Goal: Information Seeking & Learning: Check status

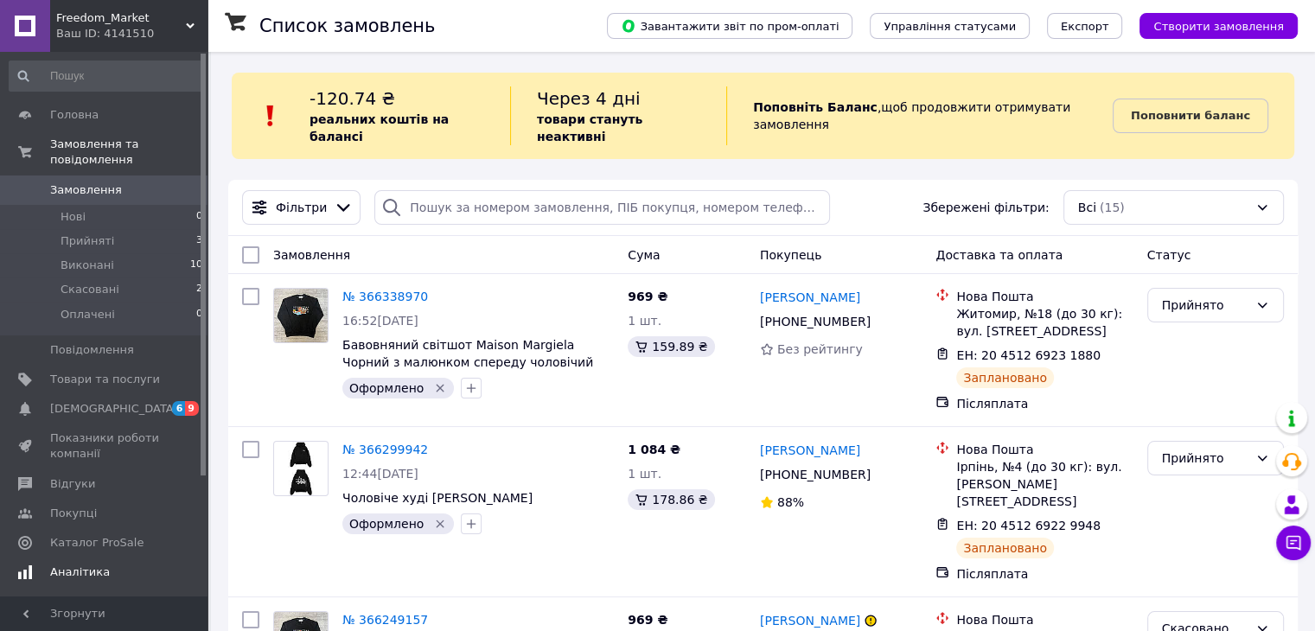
click at [95, 565] on span "Аналітика" at bounding box center [80, 573] width 60 height 16
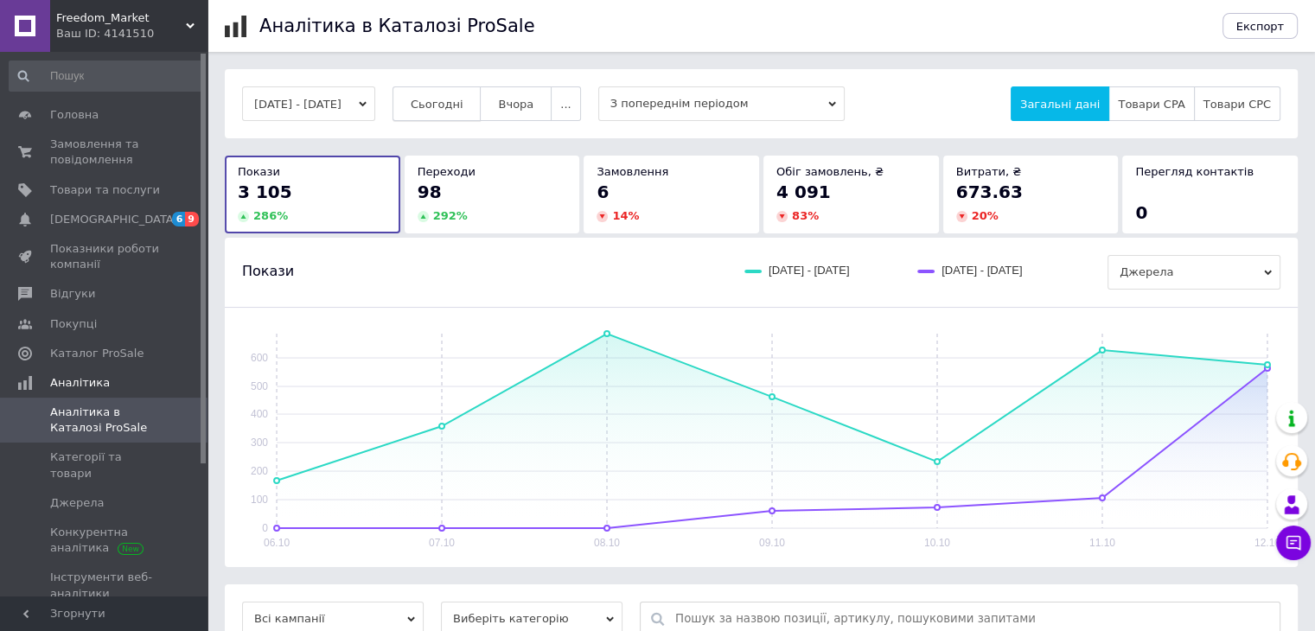
click at [460, 112] on button "Сьогодні" at bounding box center [437, 103] width 89 height 35
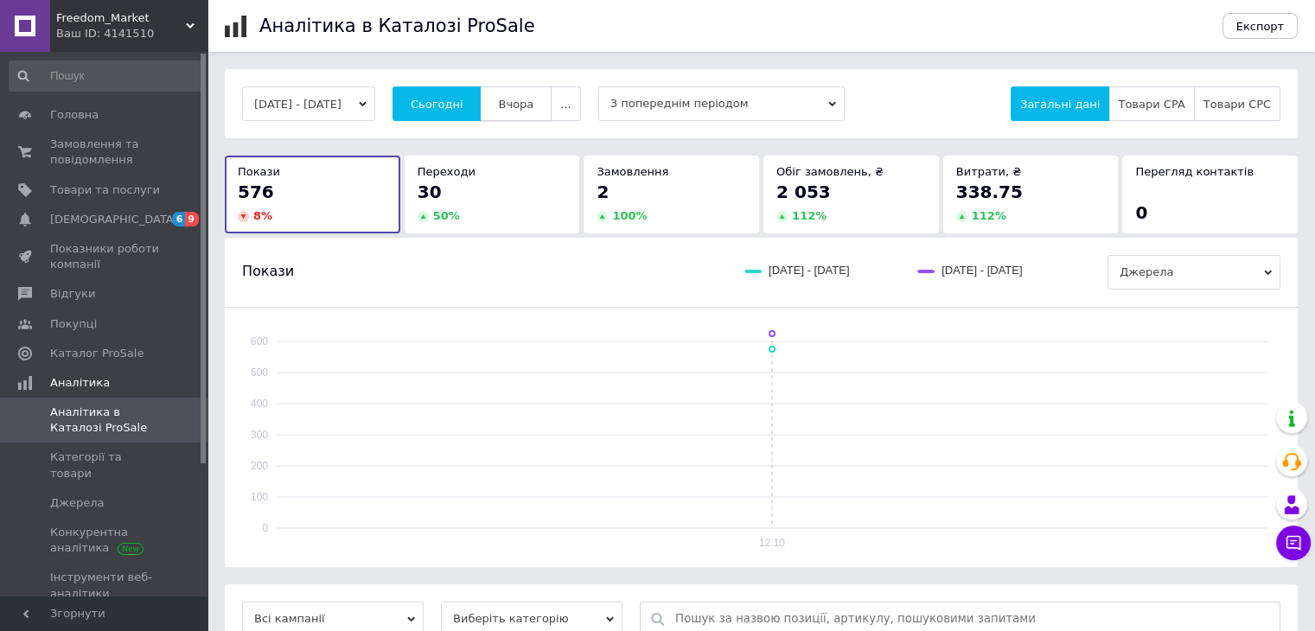
click at [534, 101] on span "Вчора" at bounding box center [515, 104] width 35 height 13
click at [463, 104] on span "Сьогодні" at bounding box center [437, 104] width 53 height 13
click at [93, 182] on span "Товари та послуги" at bounding box center [105, 190] width 110 height 16
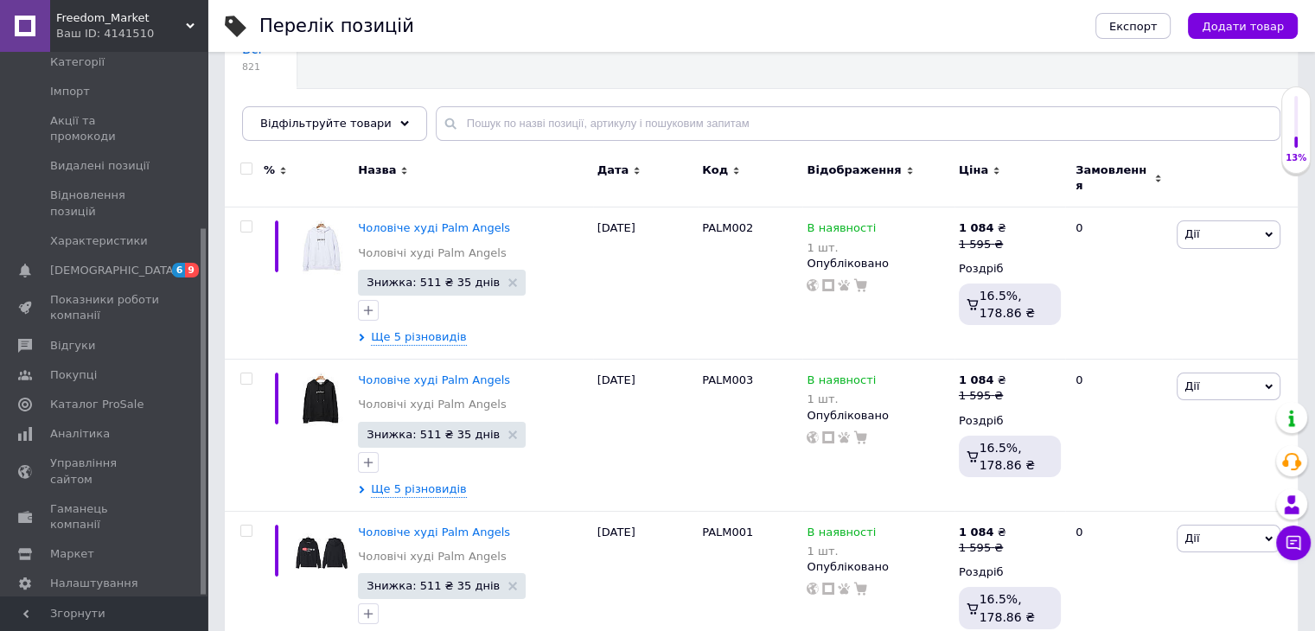
scroll to position [173, 0]
